Goal: Information Seeking & Learning: Learn about a topic

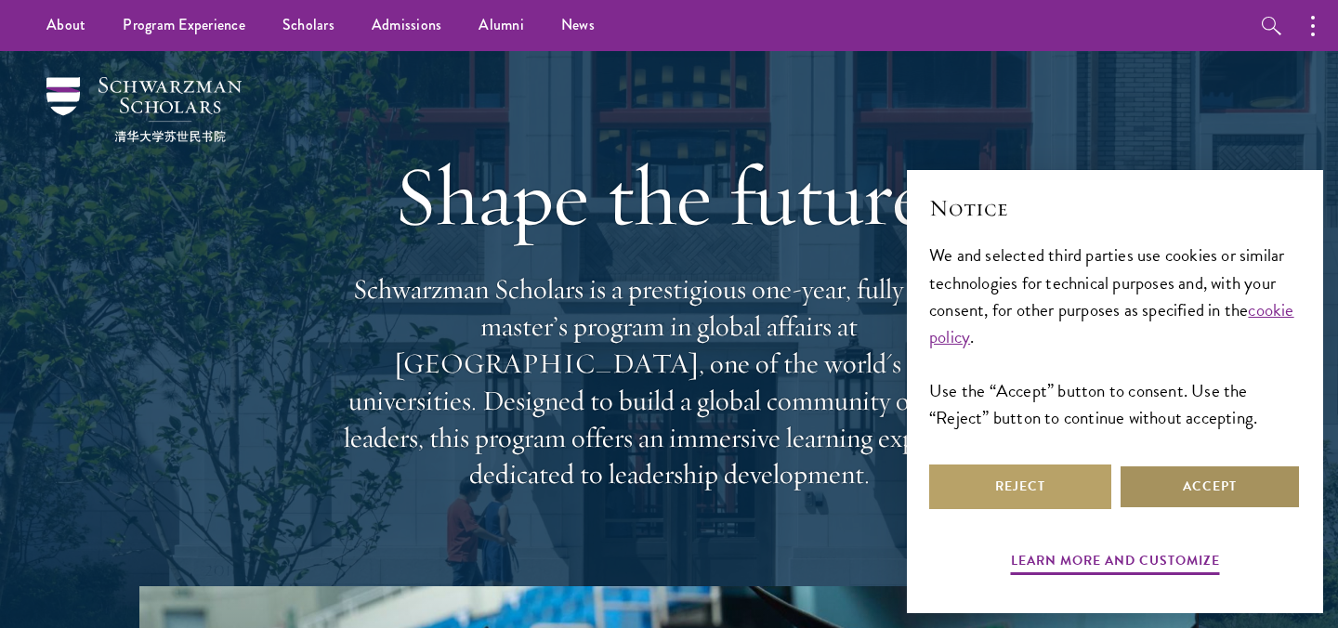
click at [1231, 498] on button "Accept" at bounding box center [1210, 487] width 182 height 45
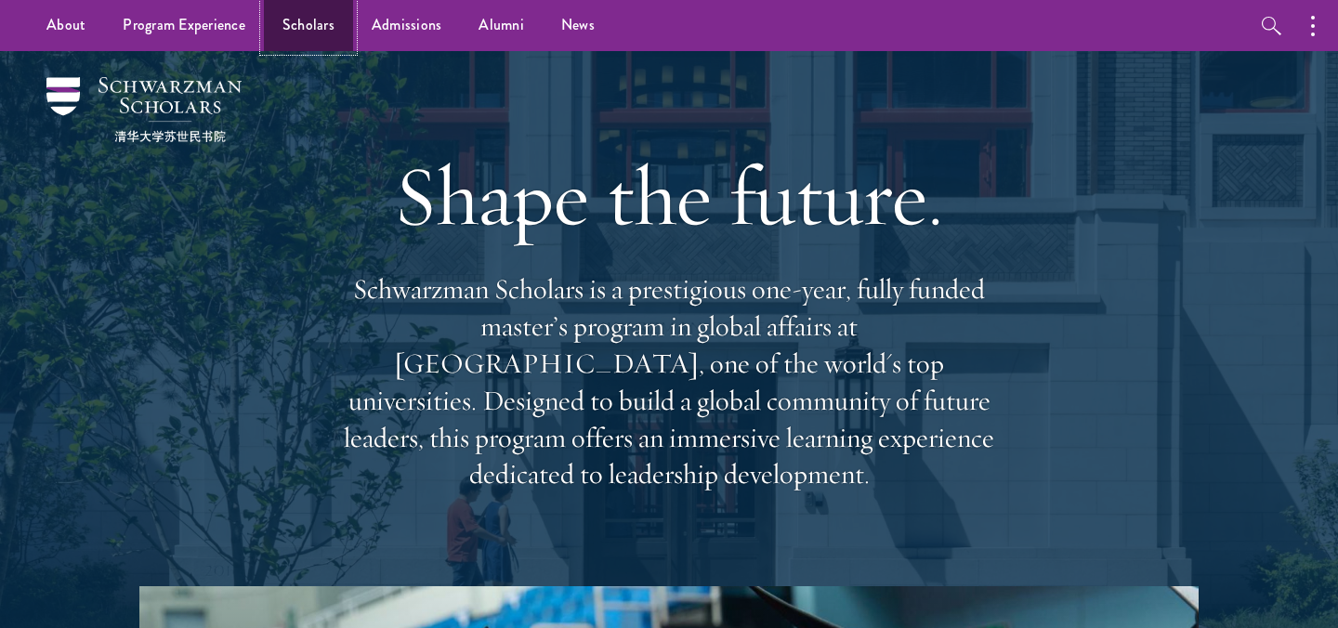
click at [311, 22] on link "Scholars" at bounding box center [308, 25] width 89 height 51
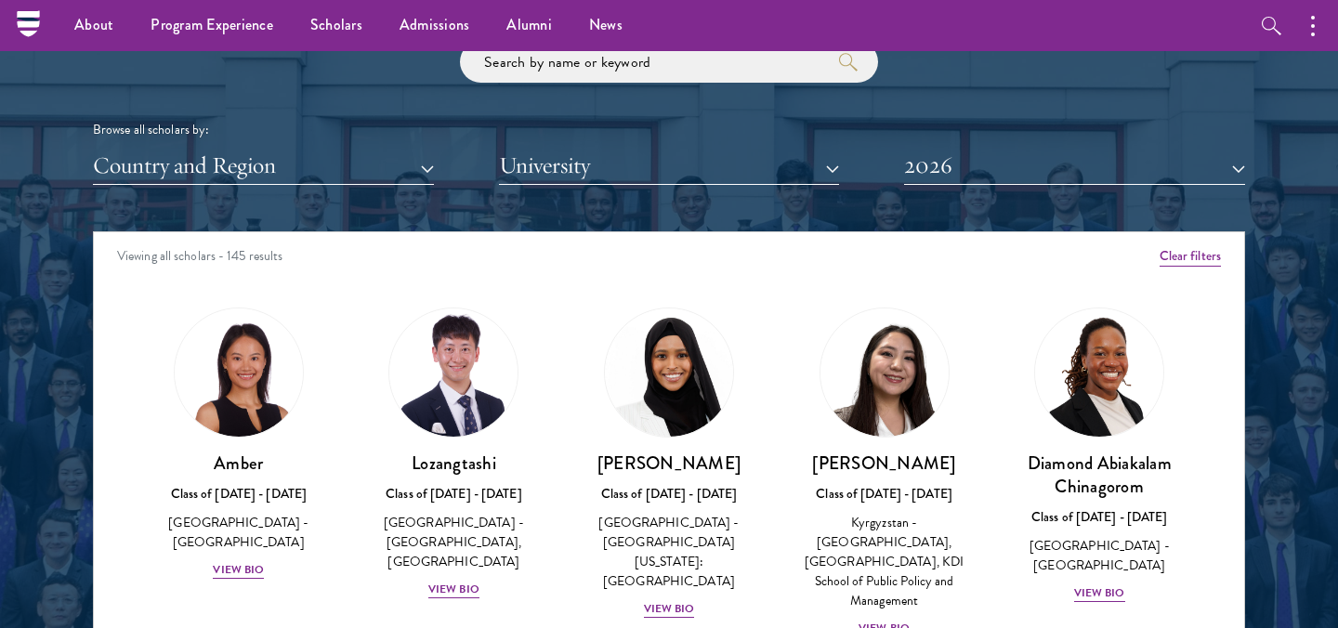
scroll to position [2230, 0]
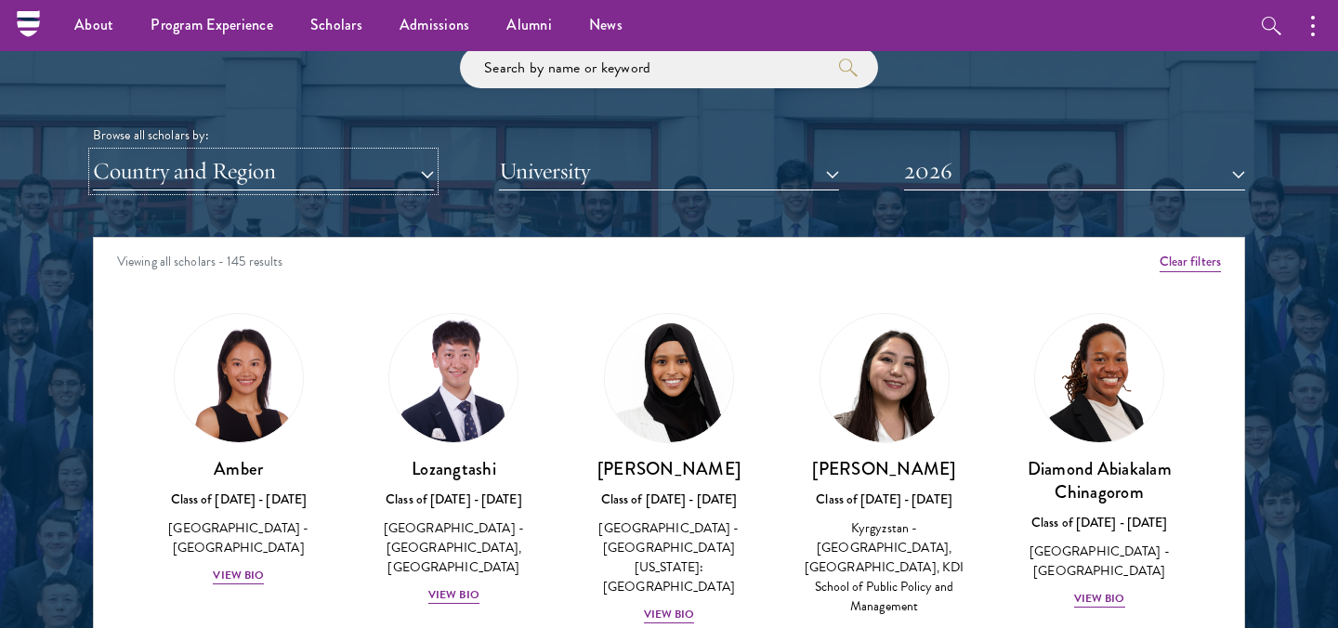
click at [249, 163] on button "Country and Region" at bounding box center [263, 171] width 341 height 38
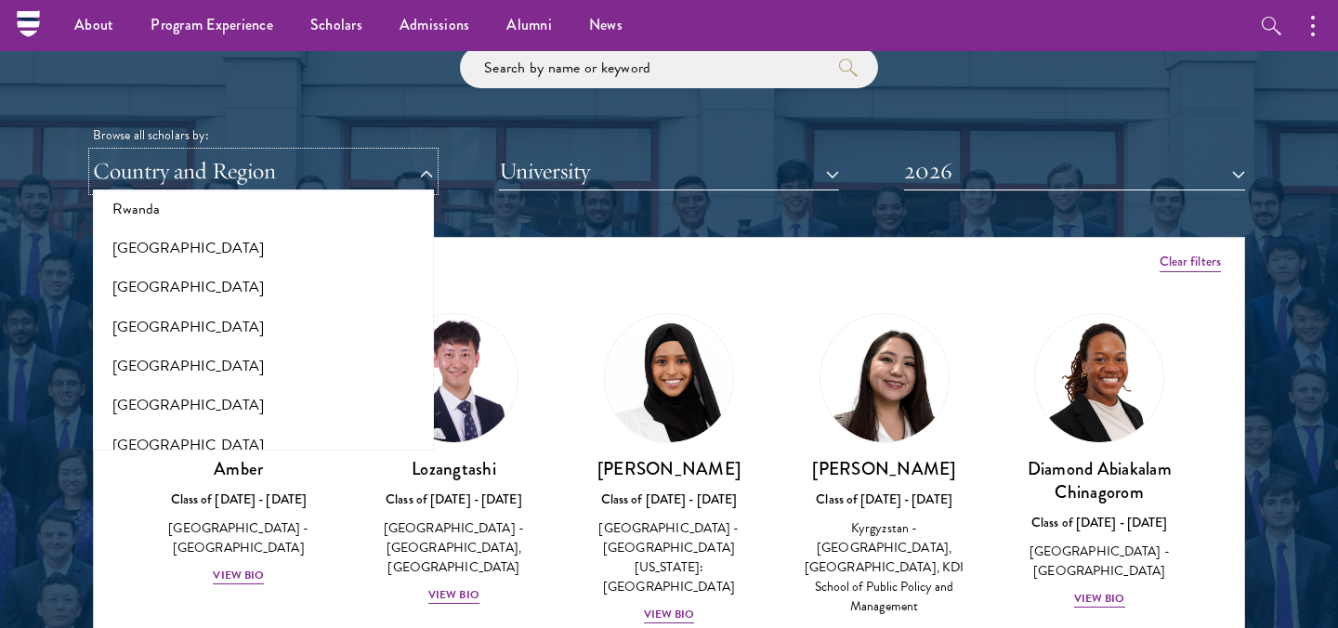
scroll to position [3068, 0]
click at [178, 266] on button "[GEOGRAPHIC_DATA]" at bounding box center [263, 285] width 330 height 39
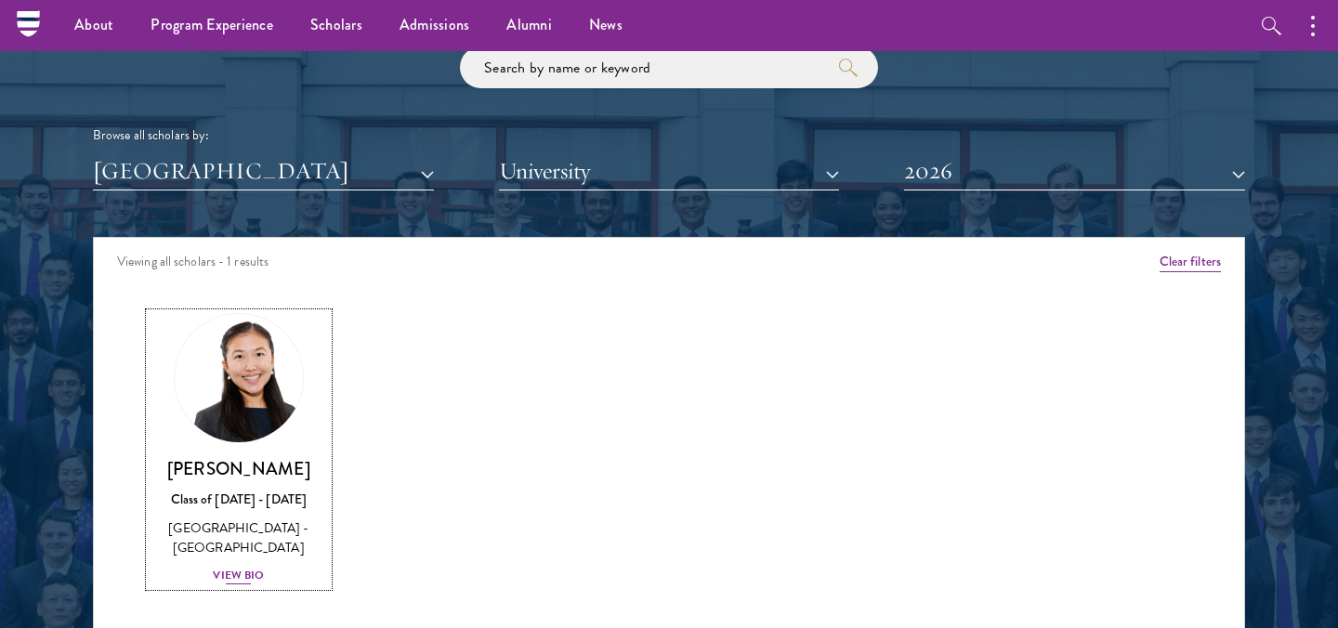
click at [248, 571] on div "View Bio" at bounding box center [238, 576] width 51 height 18
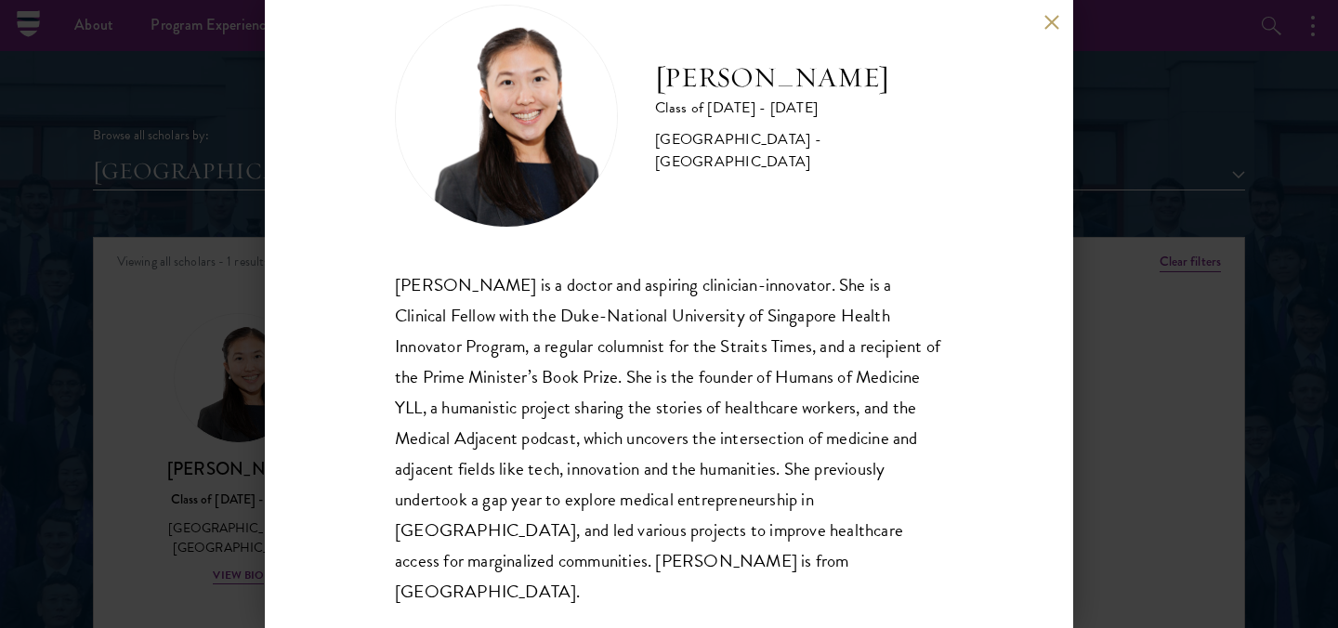
scroll to position [55, 0]
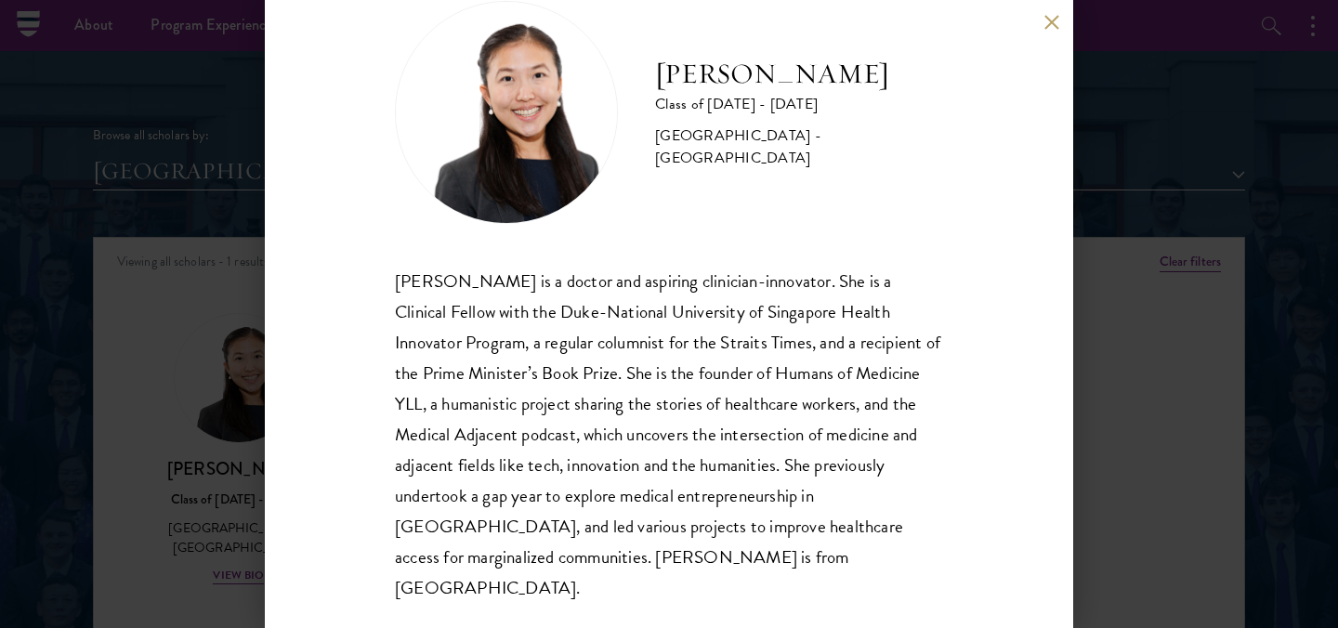
click at [1275, 369] on div "[PERSON_NAME] Class of [DATE] - [DATE] [GEOGRAPHIC_DATA] - [GEOGRAPHIC_DATA] [P…" at bounding box center [669, 314] width 1338 height 628
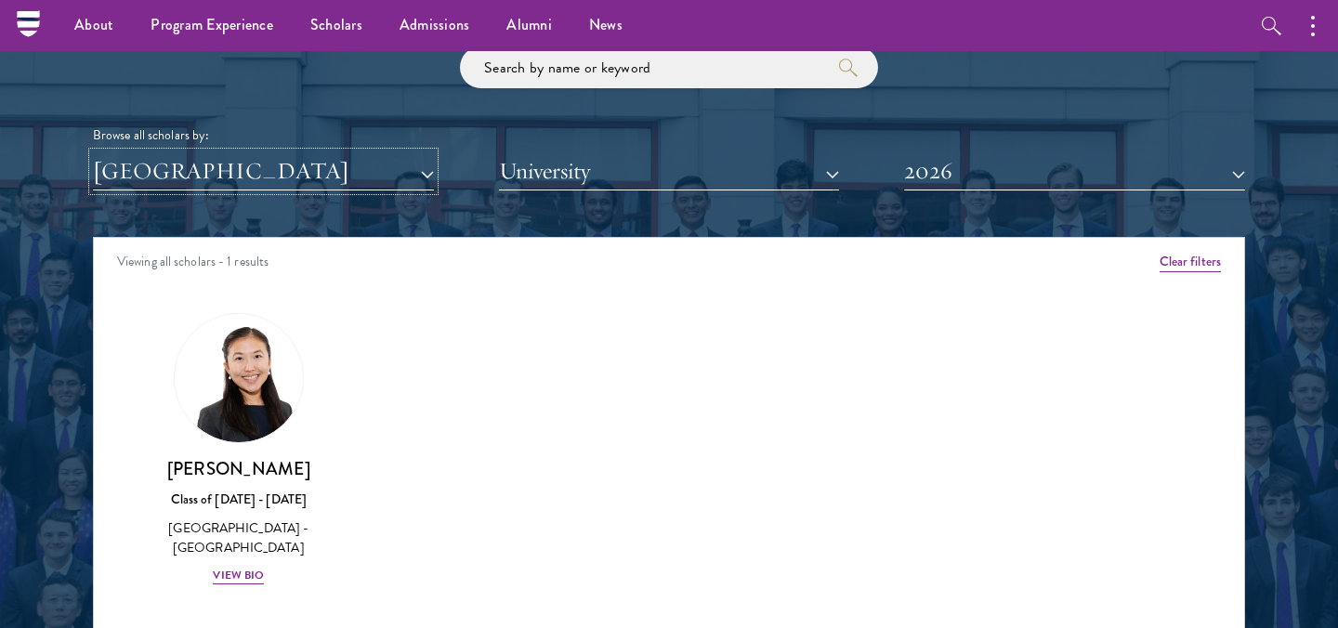
click at [358, 158] on button "[GEOGRAPHIC_DATA]" at bounding box center [263, 171] width 341 height 38
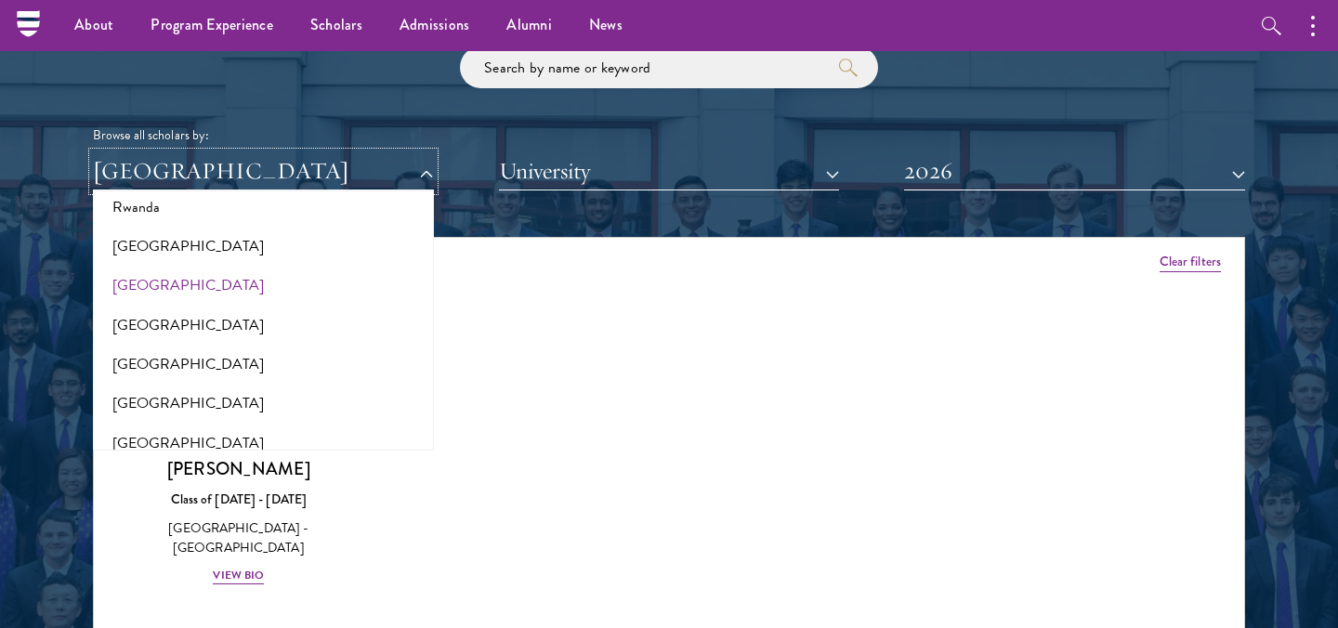
click at [362, 184] on button "[GEOGRAPHIC_DATA]" at bounding box center [263, 171] width 341 height 38
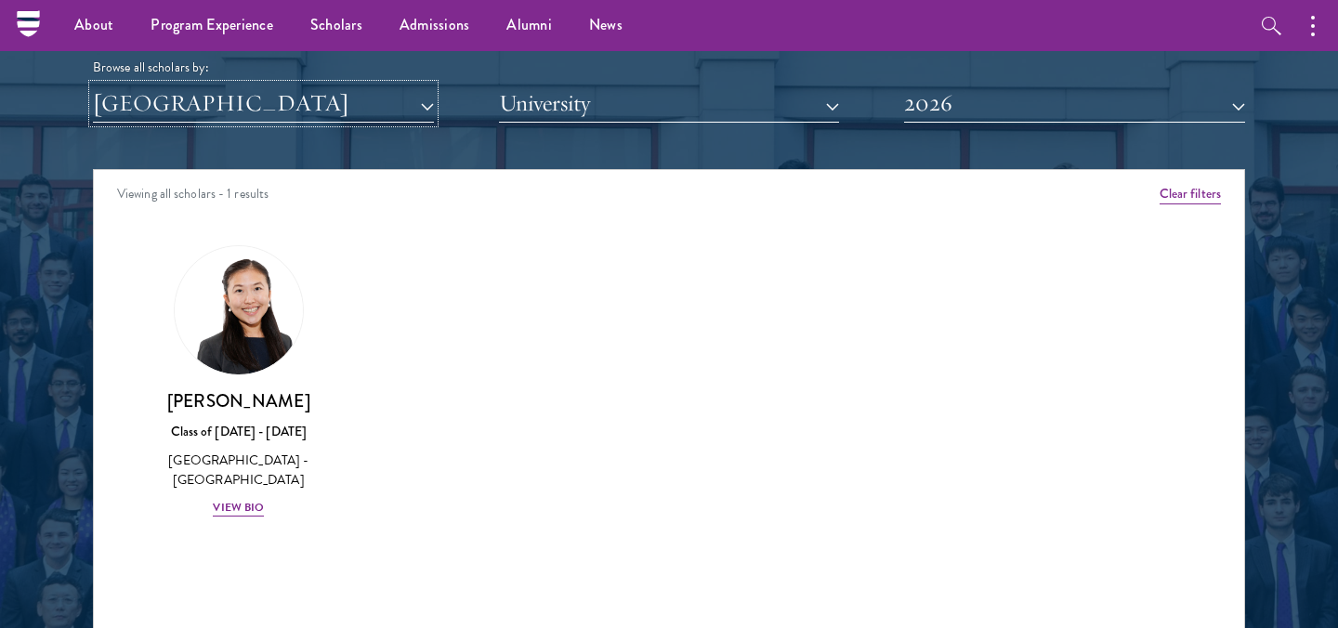
scroll to position [2295, 0]
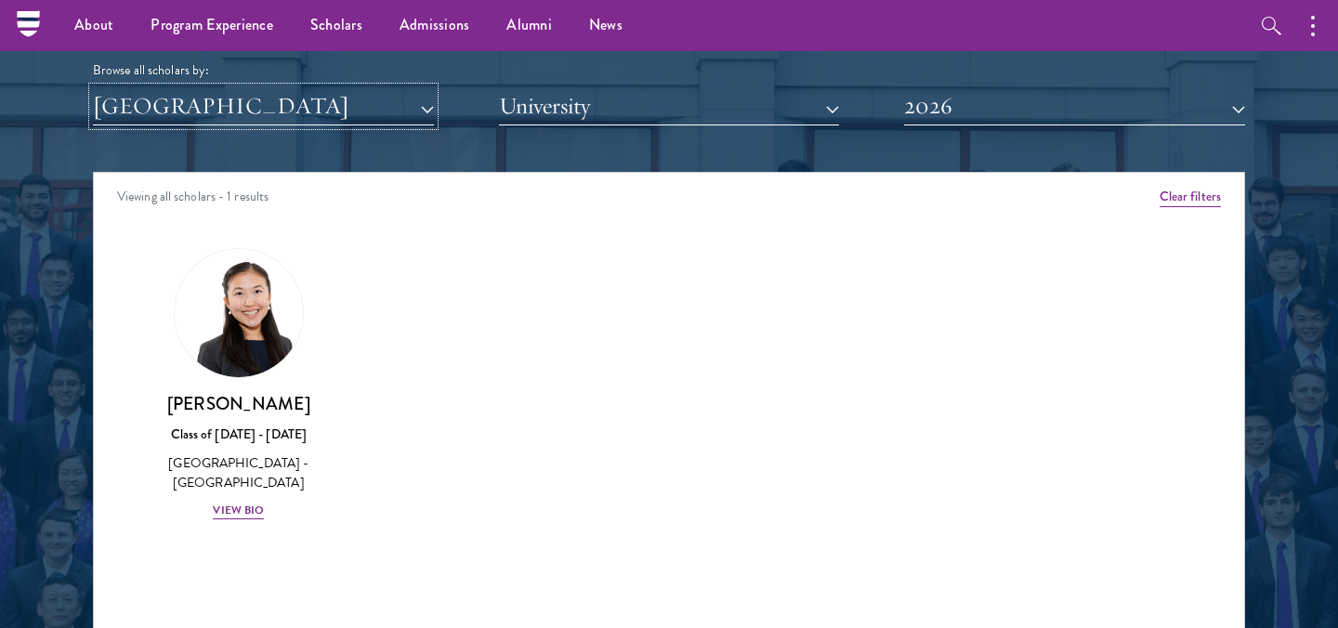
click at [280, 106] on button "[GEOGRAPHIC_DATA]" at bounding box center [263, 106] width 341 height 38
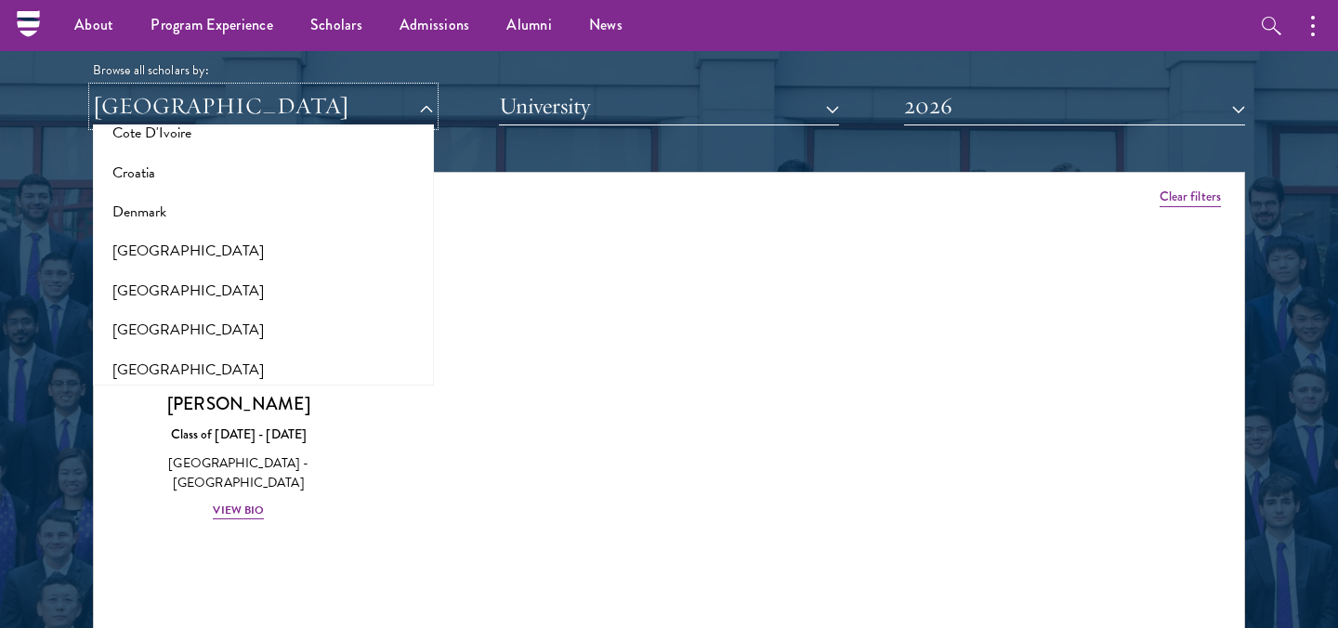
scroll to position [0, 0]
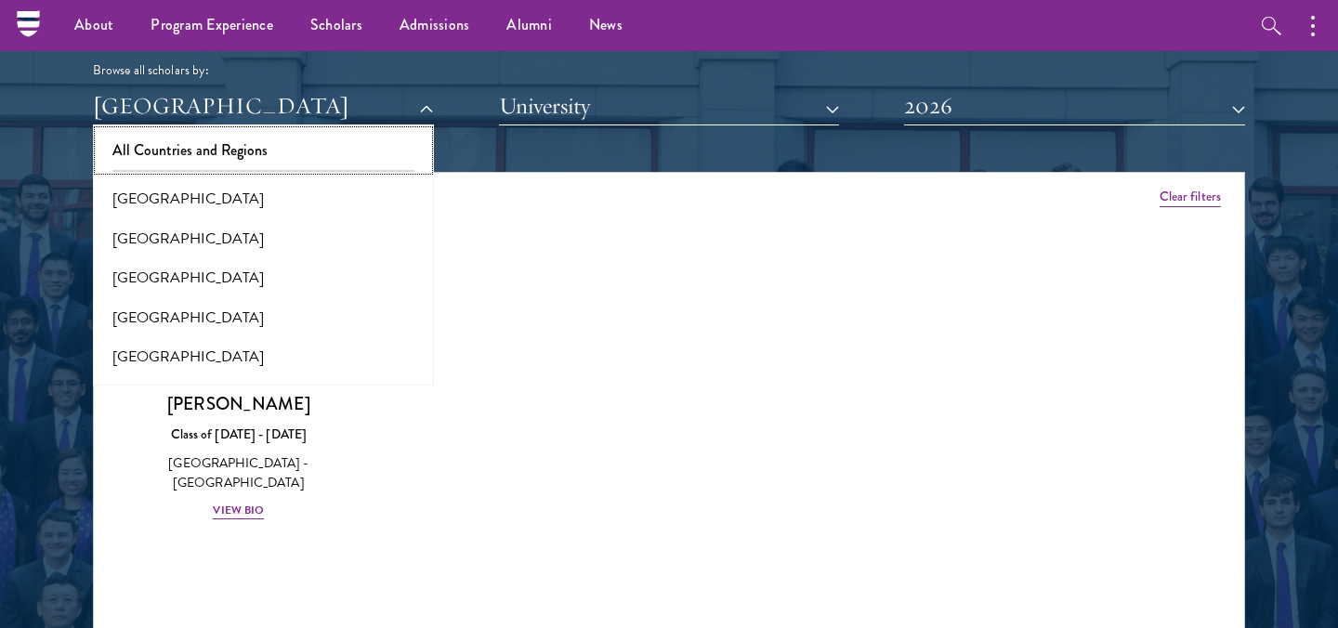
drag, startPoint x: 204, startPoint y: 138, endPoint x: 529, endPoint y: 132, distance: 324.3
click at [204, 138] on button "All Countries and Regions" at bounding box center [263, 150] width 330 height 39
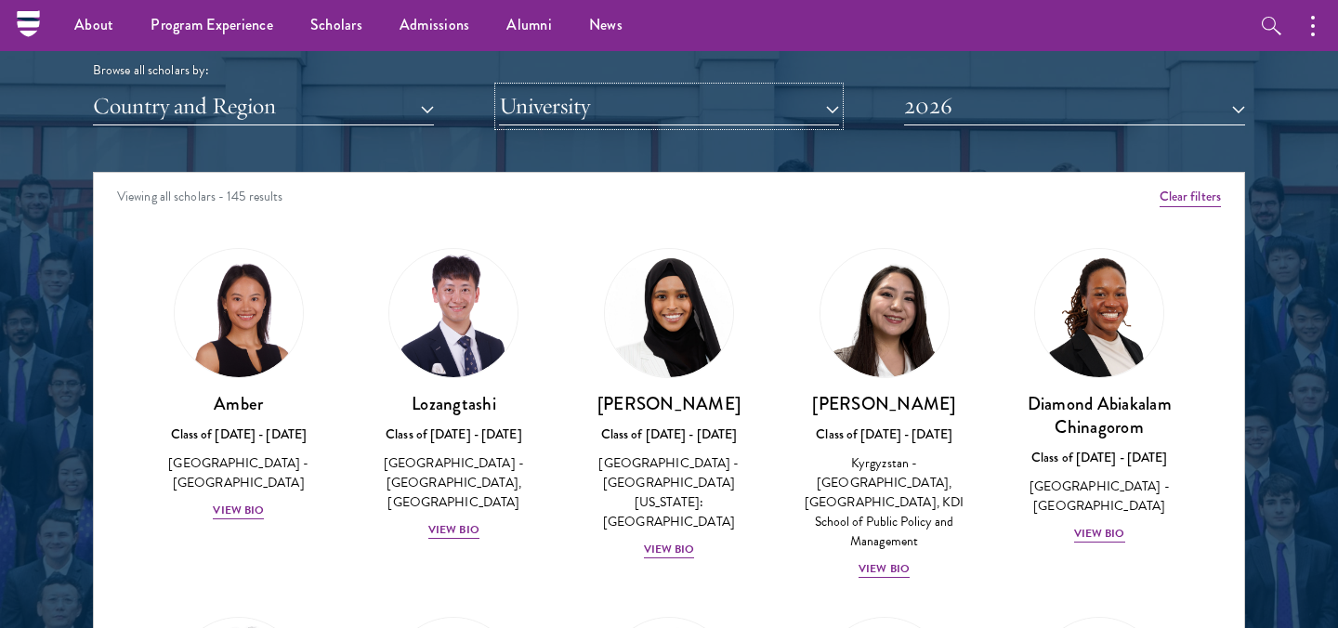
click at [673, 105] on button "University" at bounding box center [669, 106] width 341 height 38
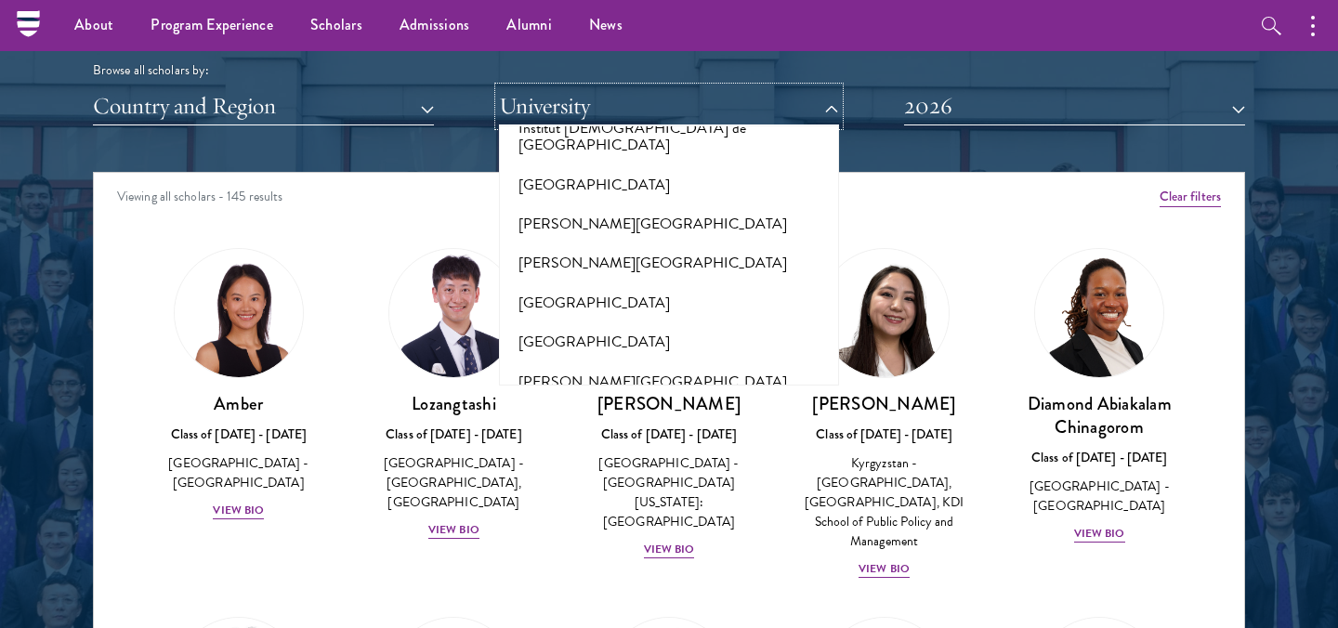
scroll to position [5677, 0]
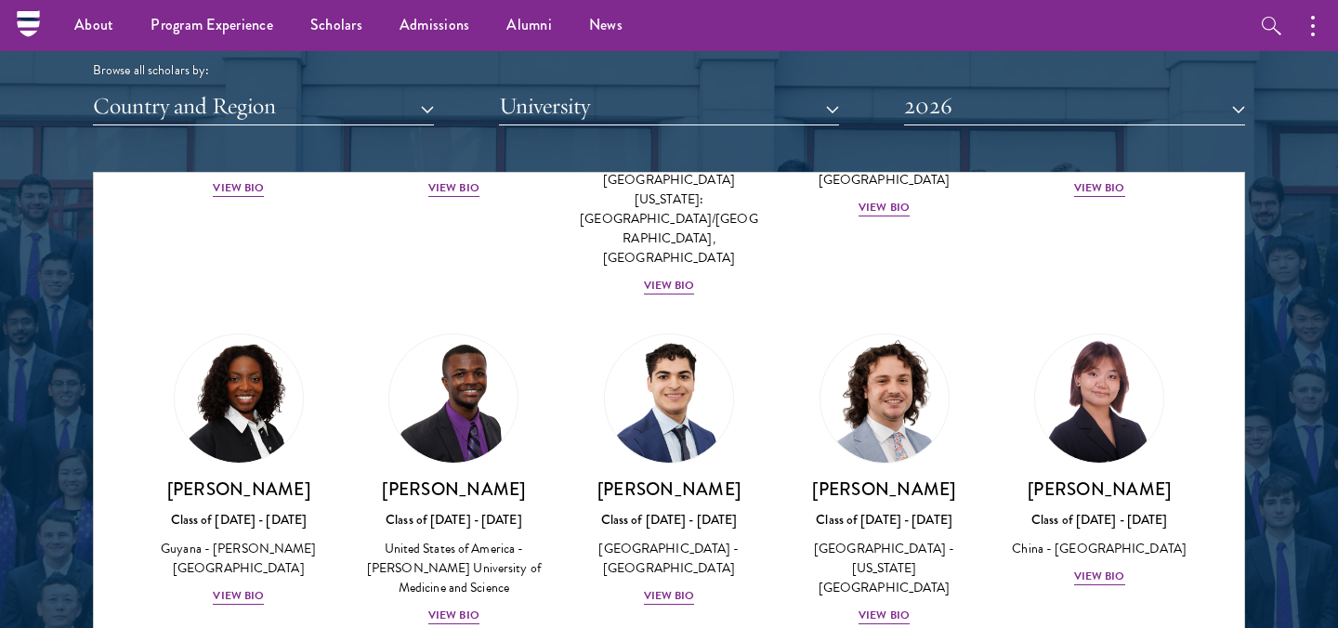
scroll to position [3158, 0]
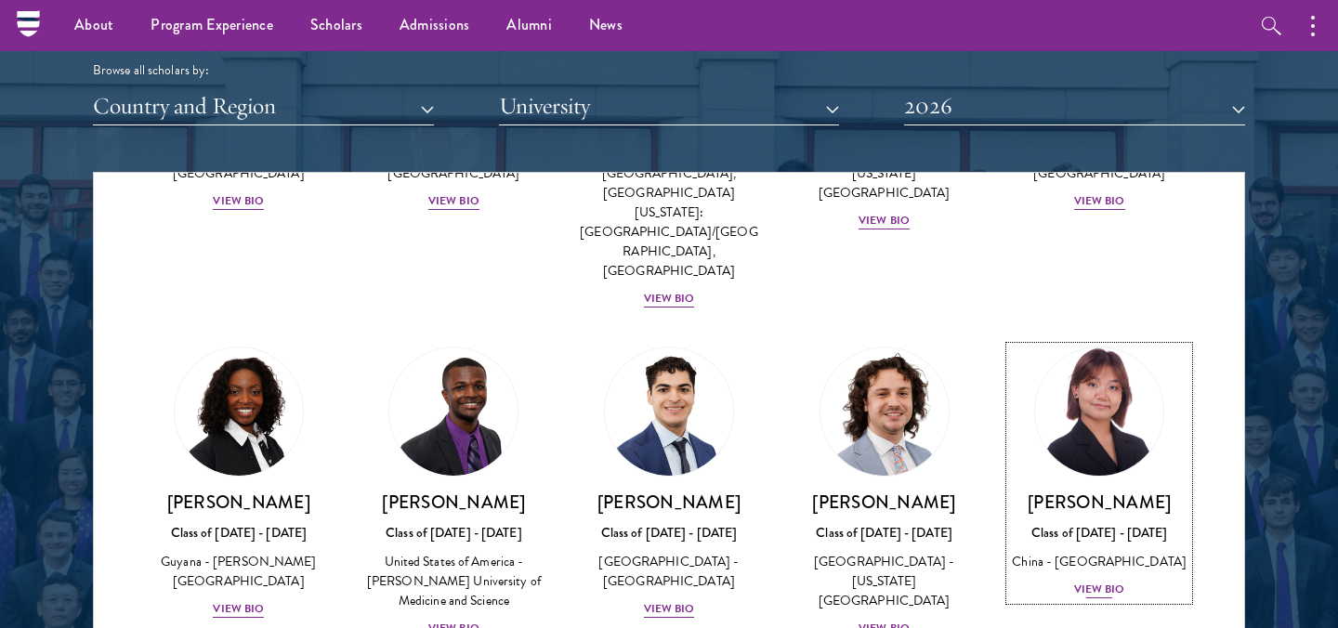
click at [1107, 581] on div "View Bio" at bounding box center [1099, 590] width 51 height 18
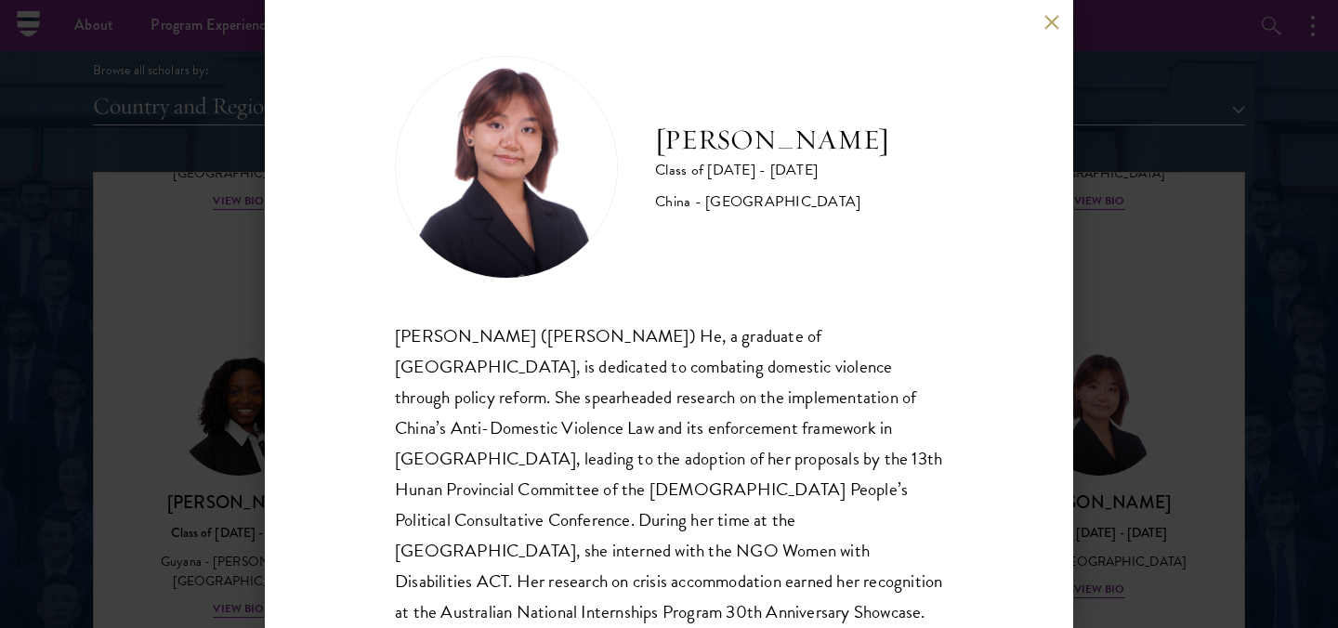
drag, startPoint x: 1142, startPoint y: 189, endPoint x: 1179, endPoint y: 435, distance: 249.0
click at [1142, 189] on div "[PERSON_NAME] Class of [DATE] - [DATE] [GEOGRAPHIC_DATA] - [GEOGRAPHIC_DATA] [P…" at bounding box center [669, 314] width 1338 height 628
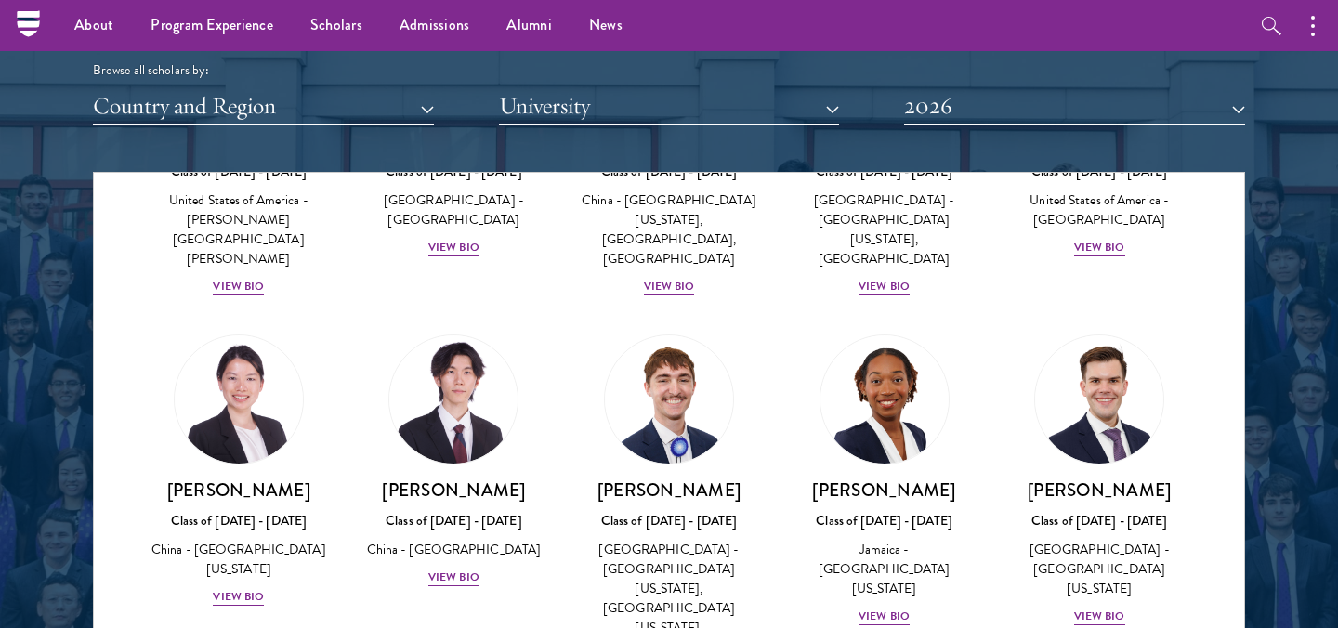
scroll to position [9025, 0]
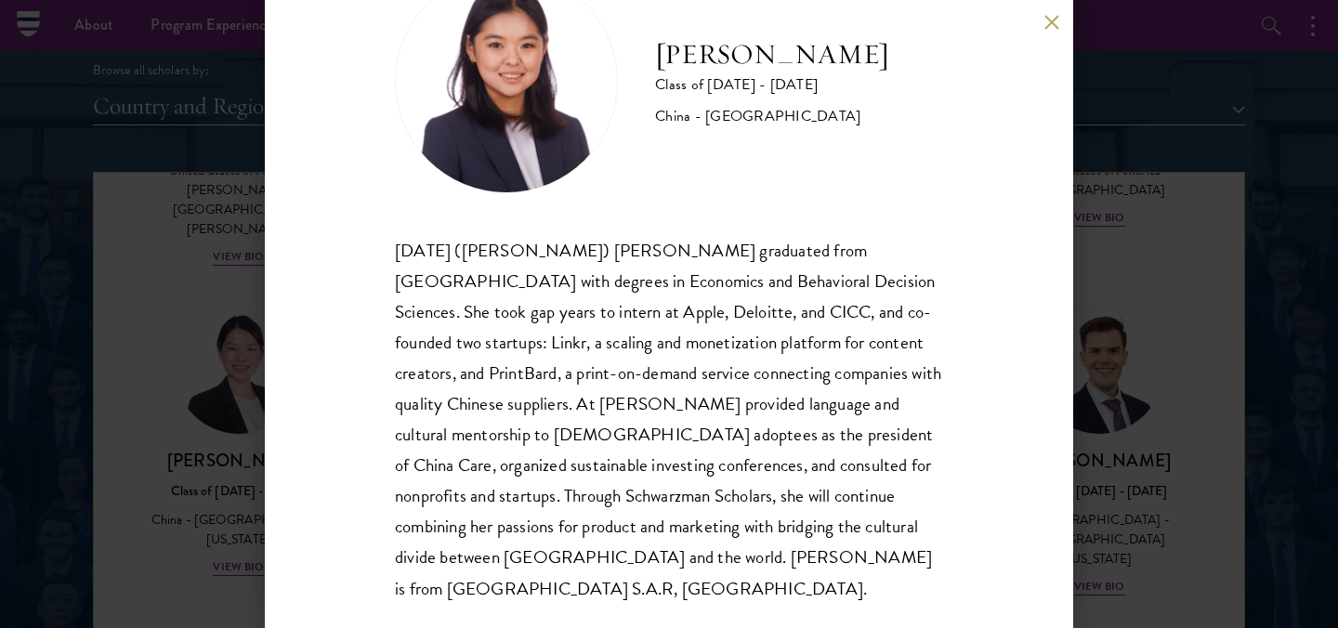
scroll to position [85, 0]
click at [1090, 334] on div "[PERSON_NAME] Class of [DATE] - [DATE] [GEOGRAPHIC_DATA] - [GEOGRAPHIC_DATA] [D…" at bounding box center [669, 314] width 1338 height 628
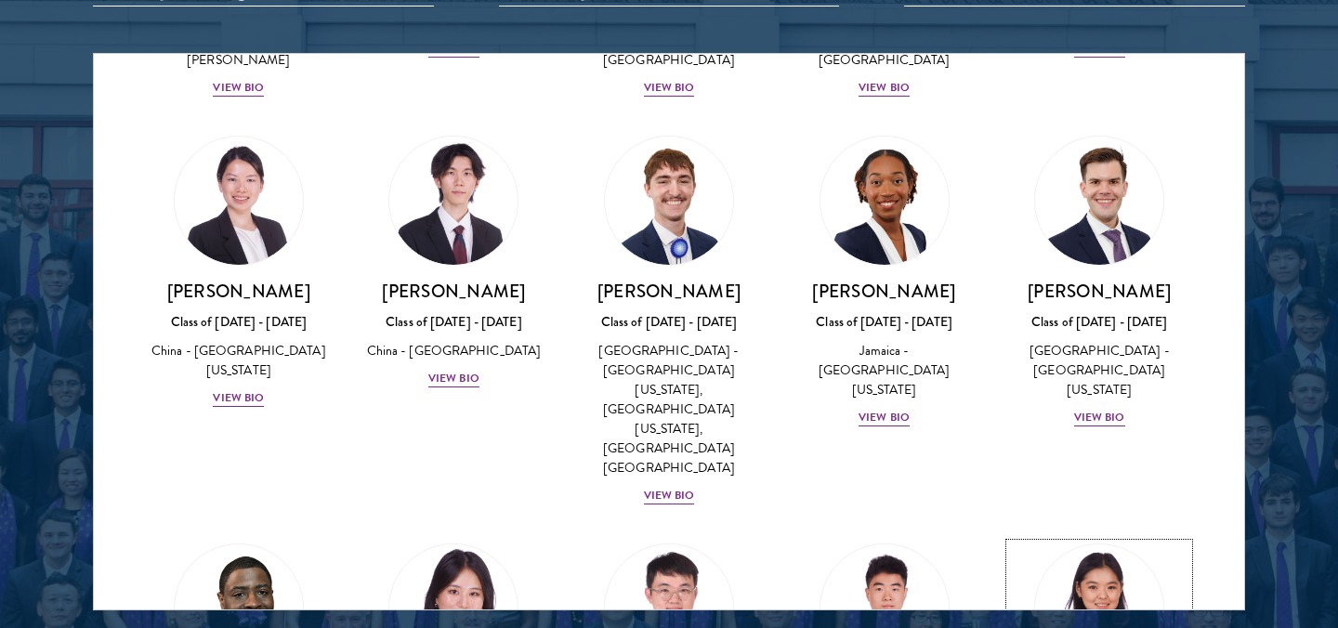
scroll to position [2415, 0]
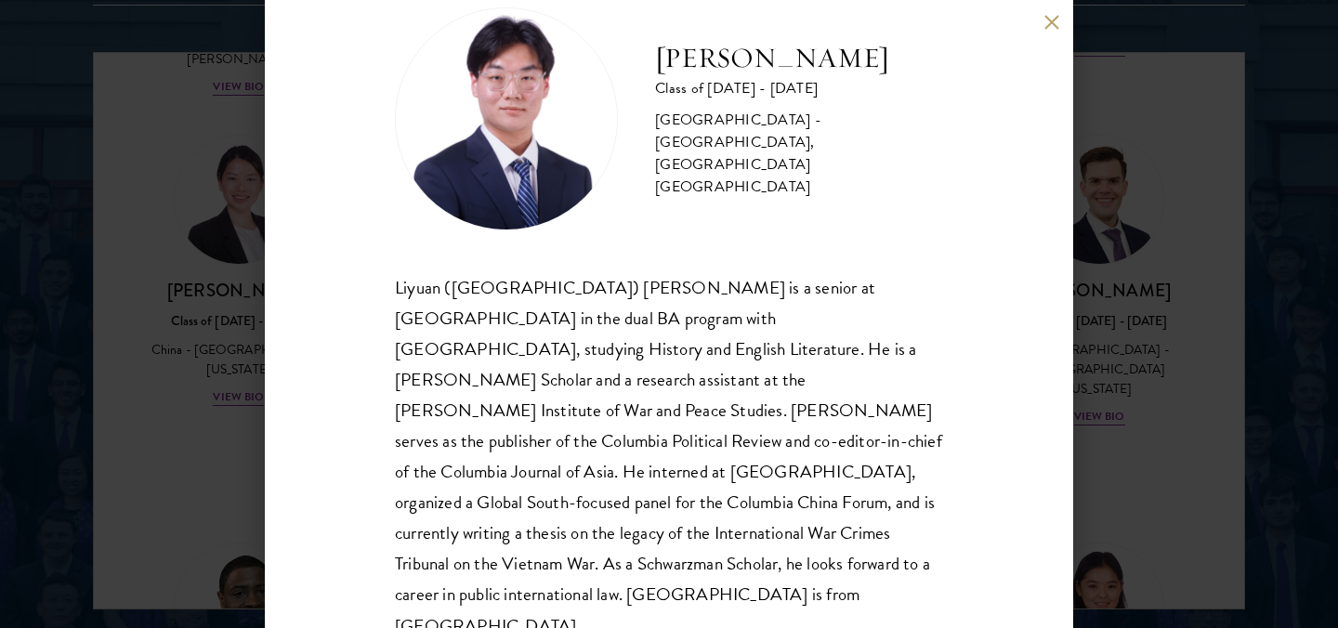
scroll to position [0, 0]
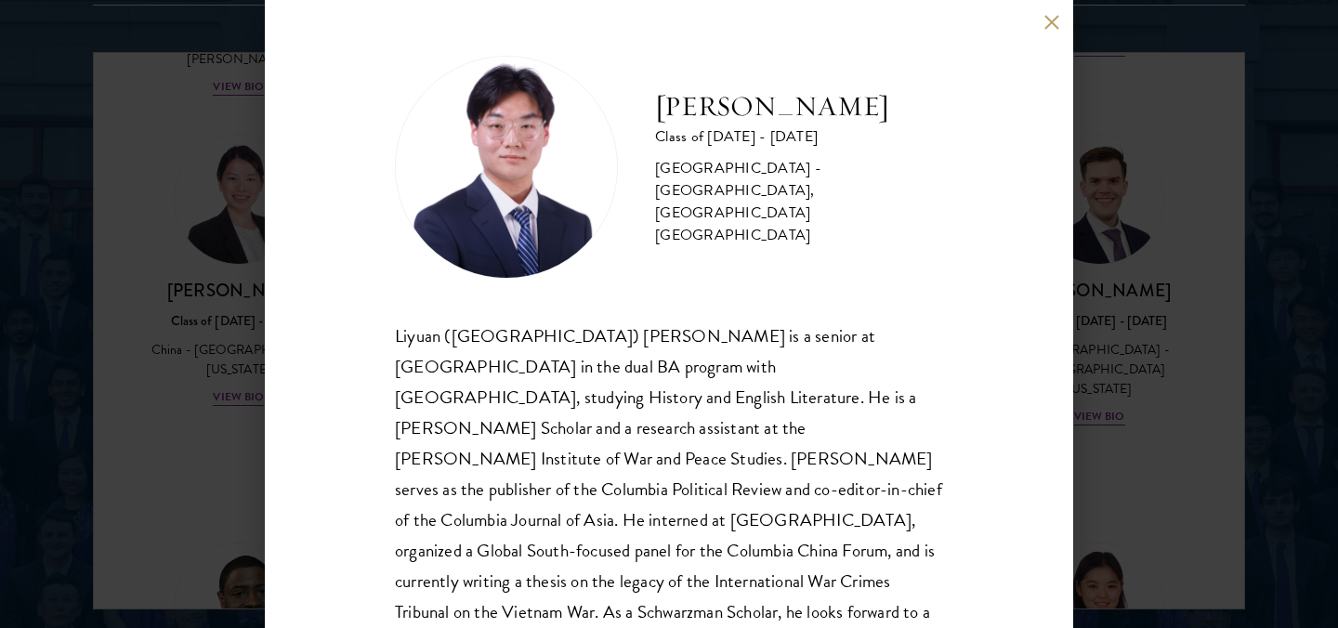
click at [1035, 18] on div "[PERSON_NAME] Class of [DATE] - [DATE] [GEOGRAPHIC_DATA] - [GEOGRAPHIC_DATA], […" at bounding box center [669, 314] width 808 height 628
click at [1054, 15] on button at bounding box center [1051, 22] width 16 height 16
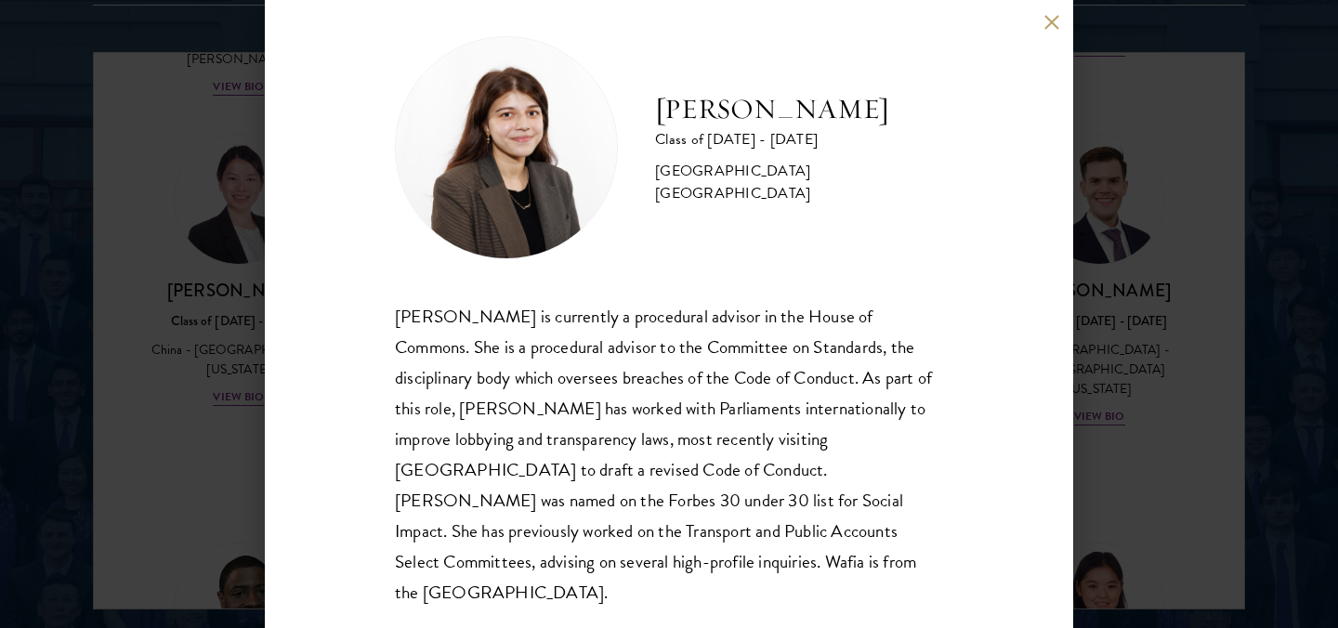
scroll to position [12, 0]
